Goal: Information Seeking & Learning: Learn about a topic

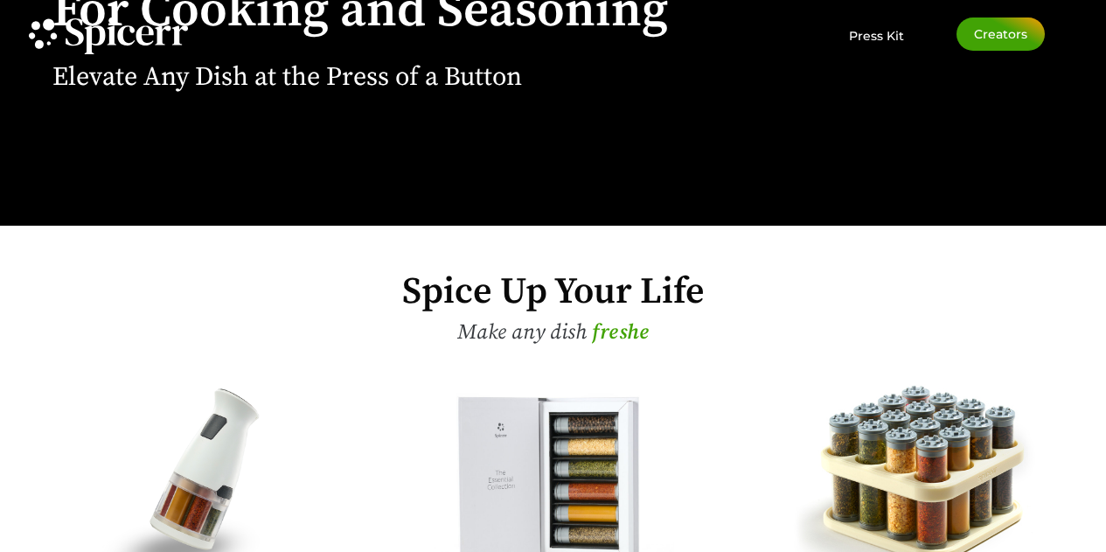
scroll to position [525, 0]
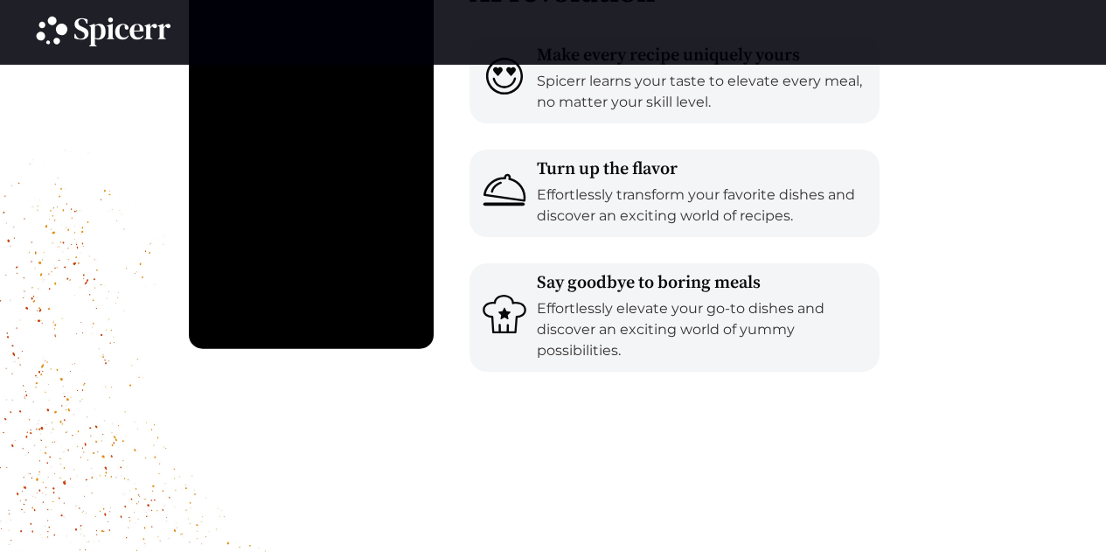
scroll to position [1836, 0]
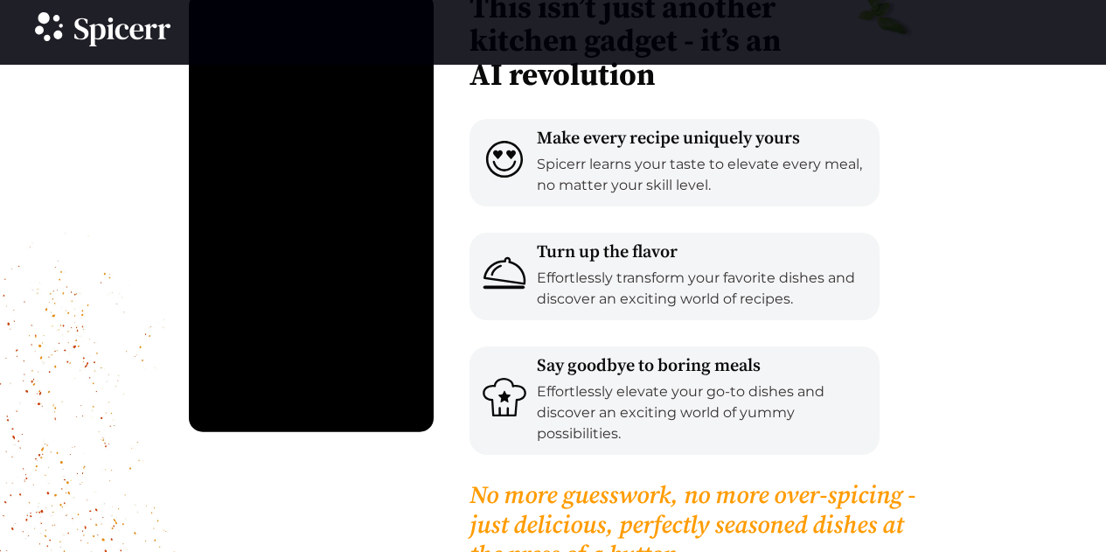
click at [101, 32] on icon at bounding box center [97, 35] width 17 height 23
click at [102, 32] on icon at bounding box center [97, 35] width 17 height 23
click at [101, 32] on icon at bounding box center [97, 35] width 17 height 23
click at [101, 32] on icon at bounding box center [122, 31] width 96 height 29
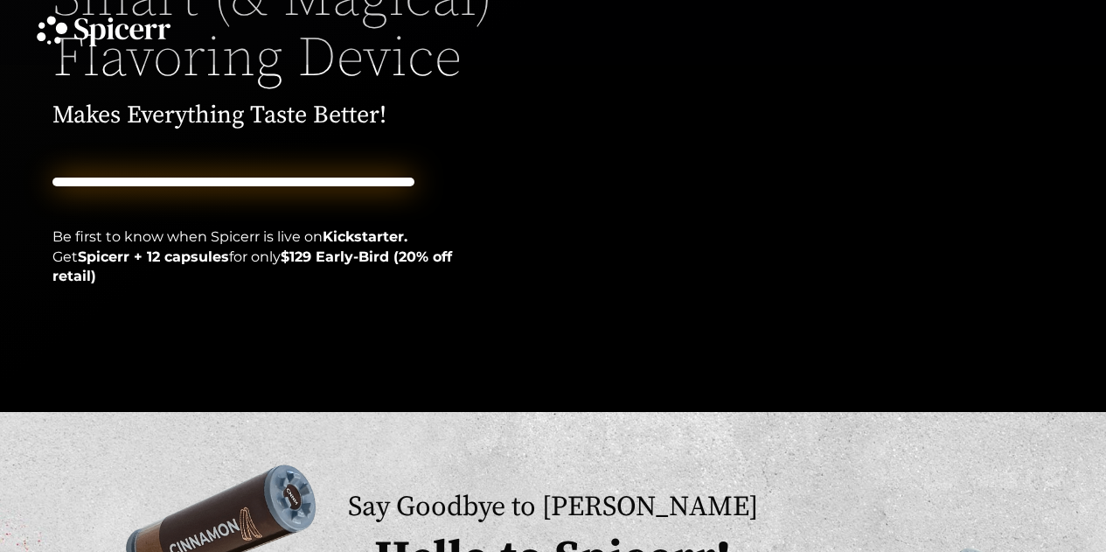
scroll to position [0, 0]
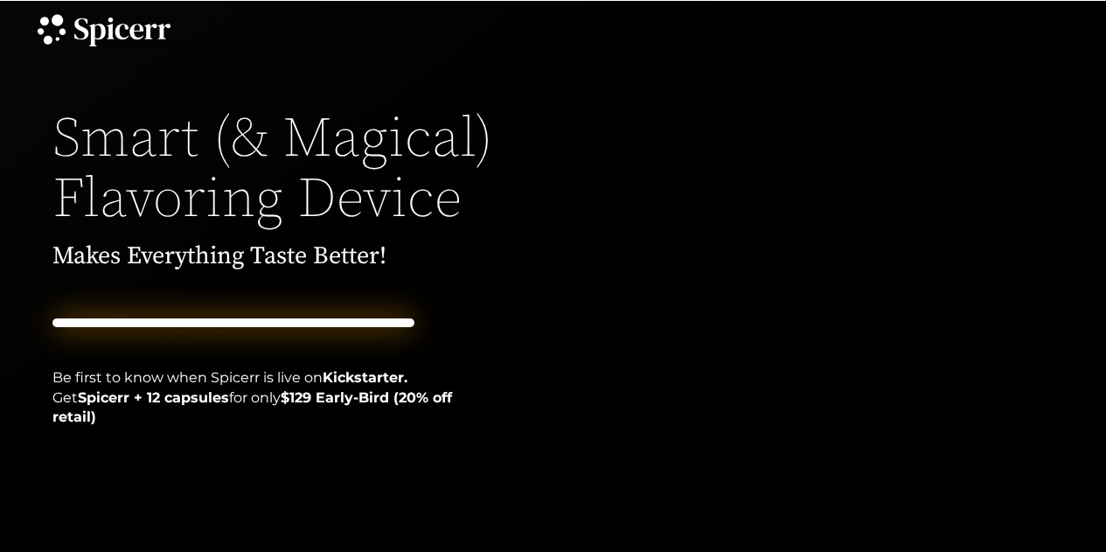
click at [117, 40] on icon at bounding box center [122, 31] width 96 height 29
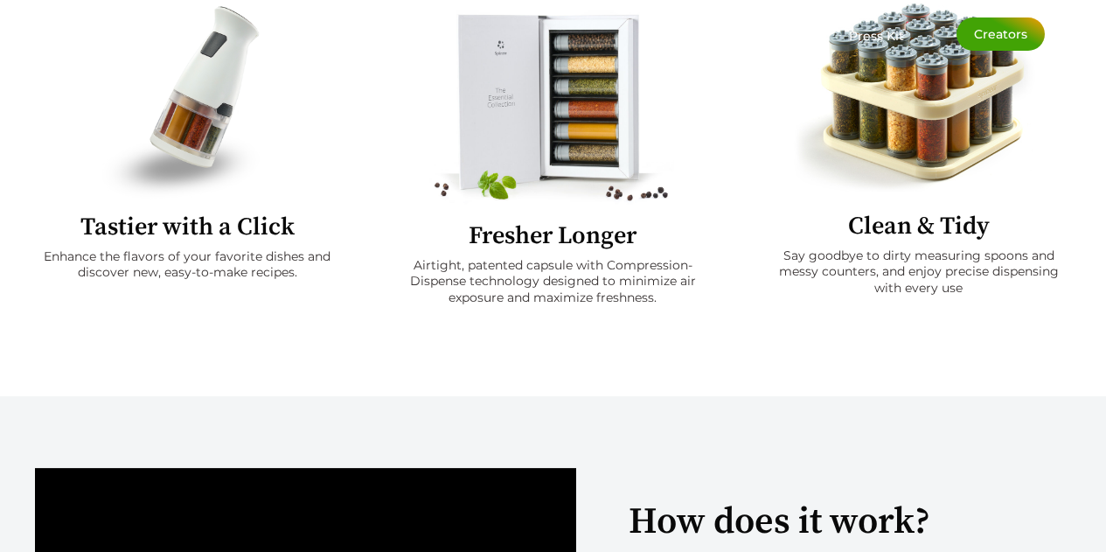
scroll to position [437, 0]
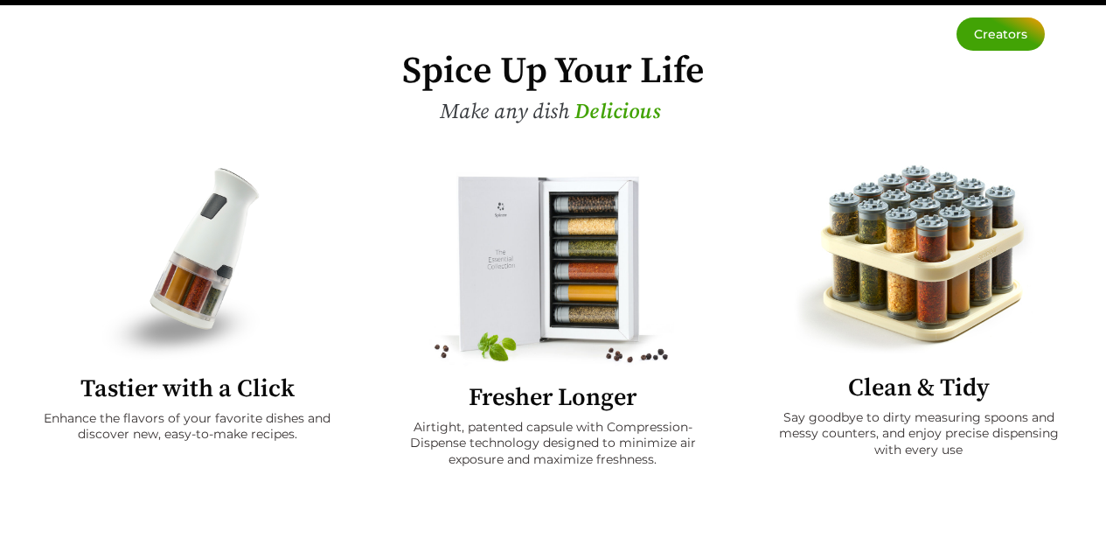
click at [193, 294] on img at bounding box center [187, 262] width 170 height 198
click at [205, 377] on h2 "Tastier with a Click" at bounding box center [187, 389] width 304 height 24
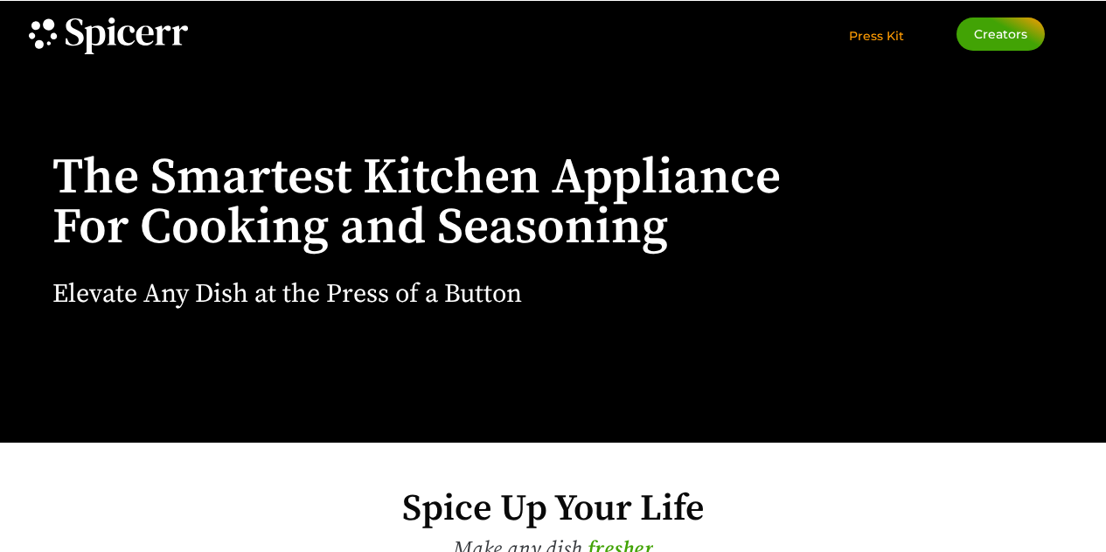
click at [883, 36] on span "Press Kit" at bounding box center [876, 36] width 55 height 16
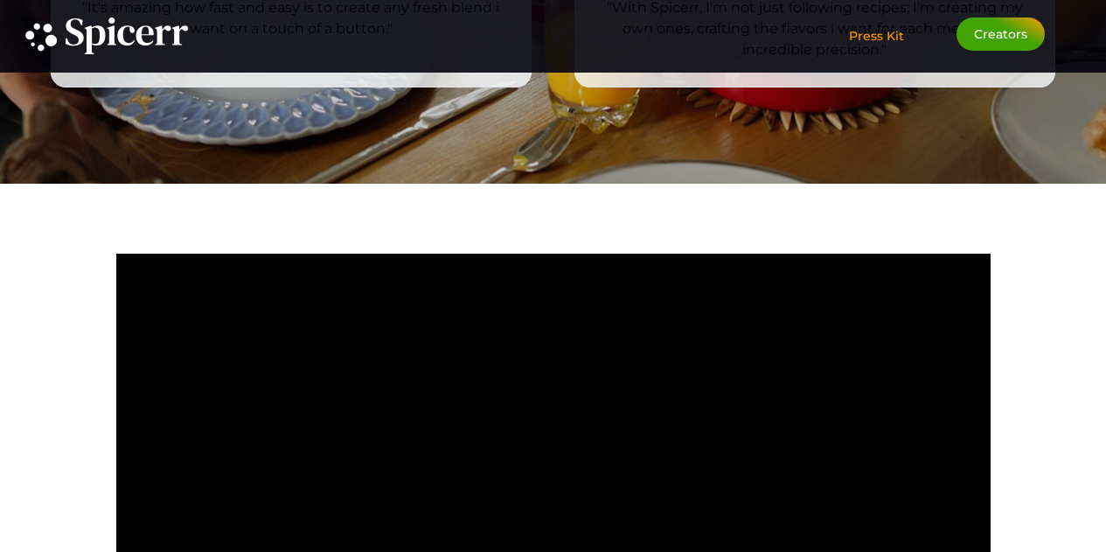
scroll to position [3226, 0]
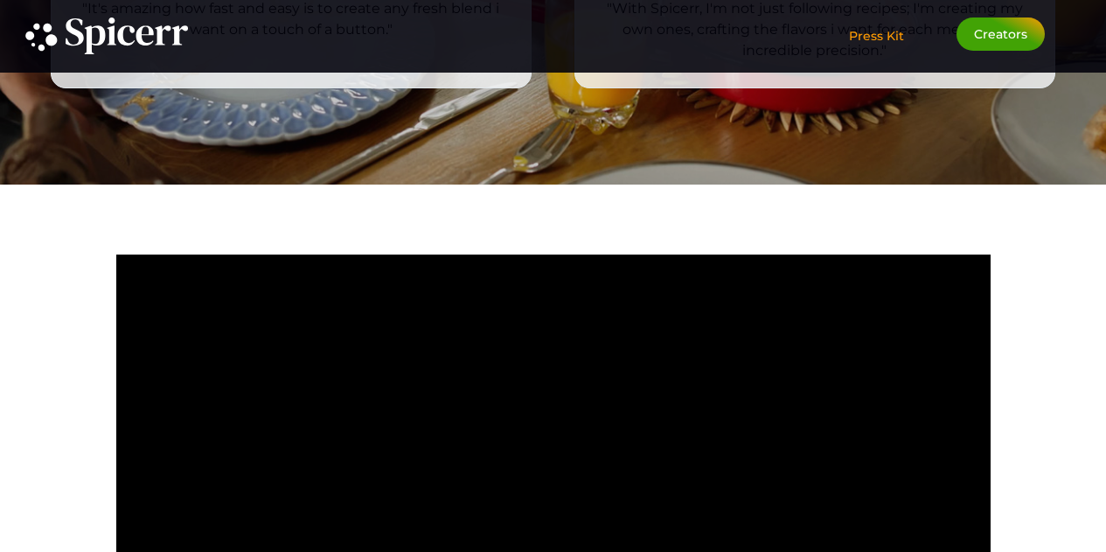
click at [887, 31] on span "Press Kit" at bounding box center [876, 36] width 55 height 16
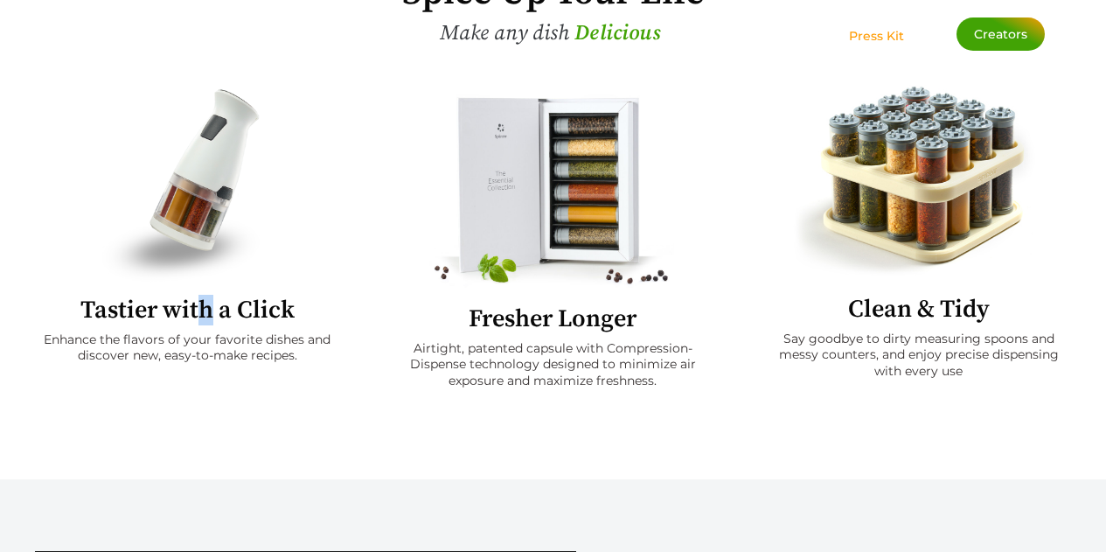
scroll to position [866, 0]
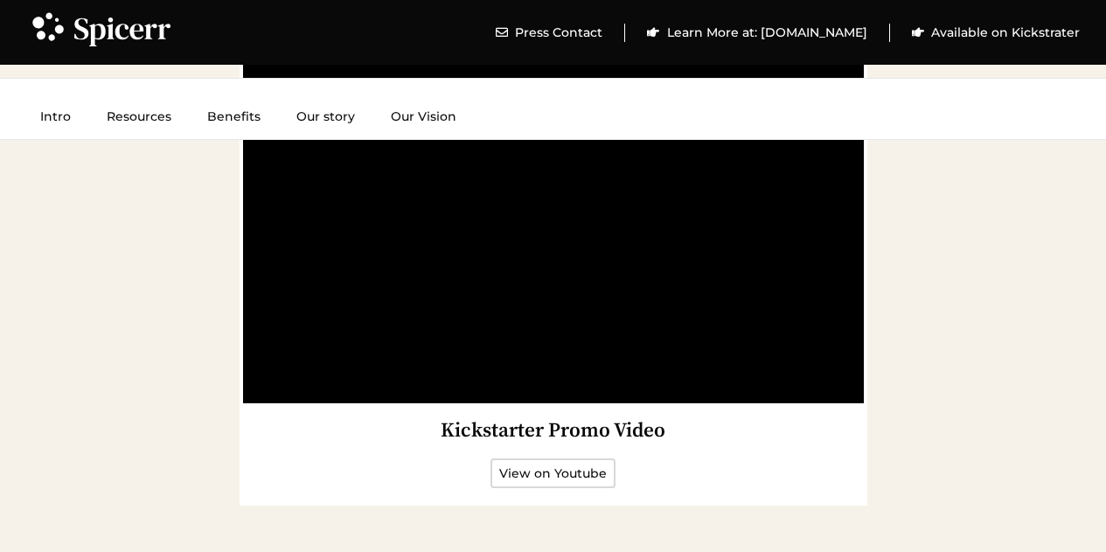
scroll to position [2798, 0]
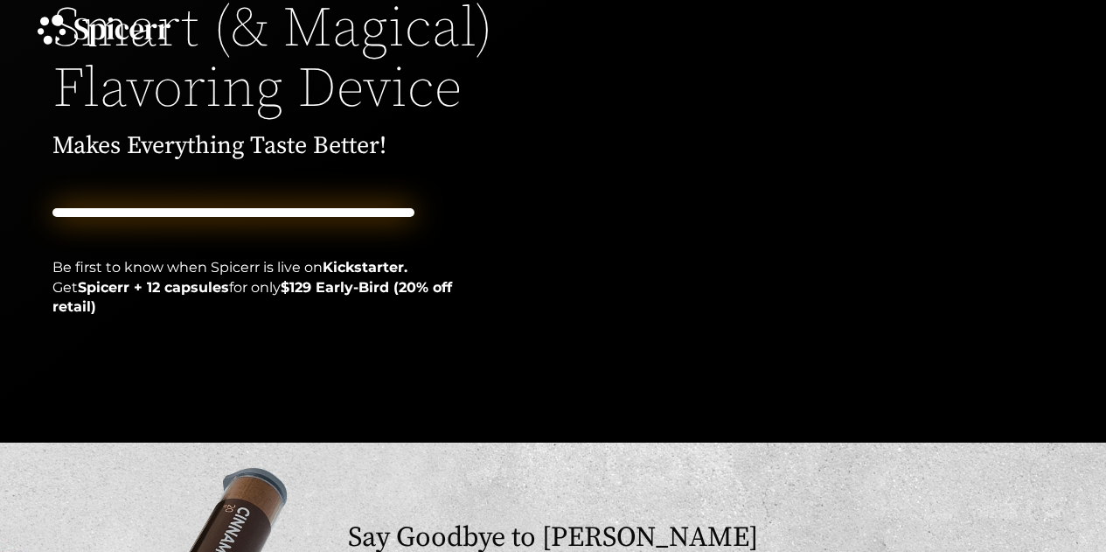
scroll to position [525, 0]
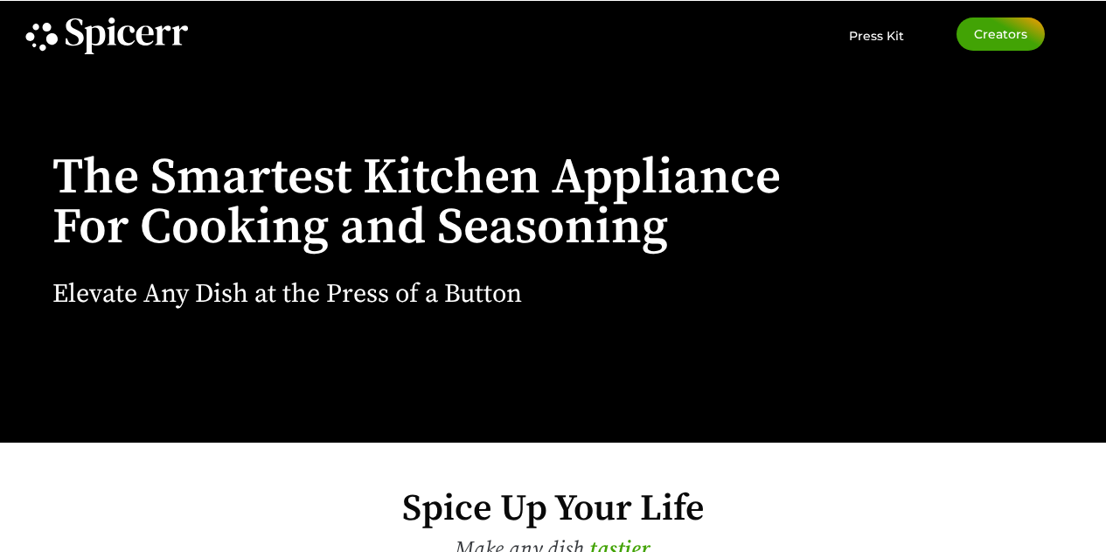
scroll to position [525, 0]
